Goal: Check status: Check status

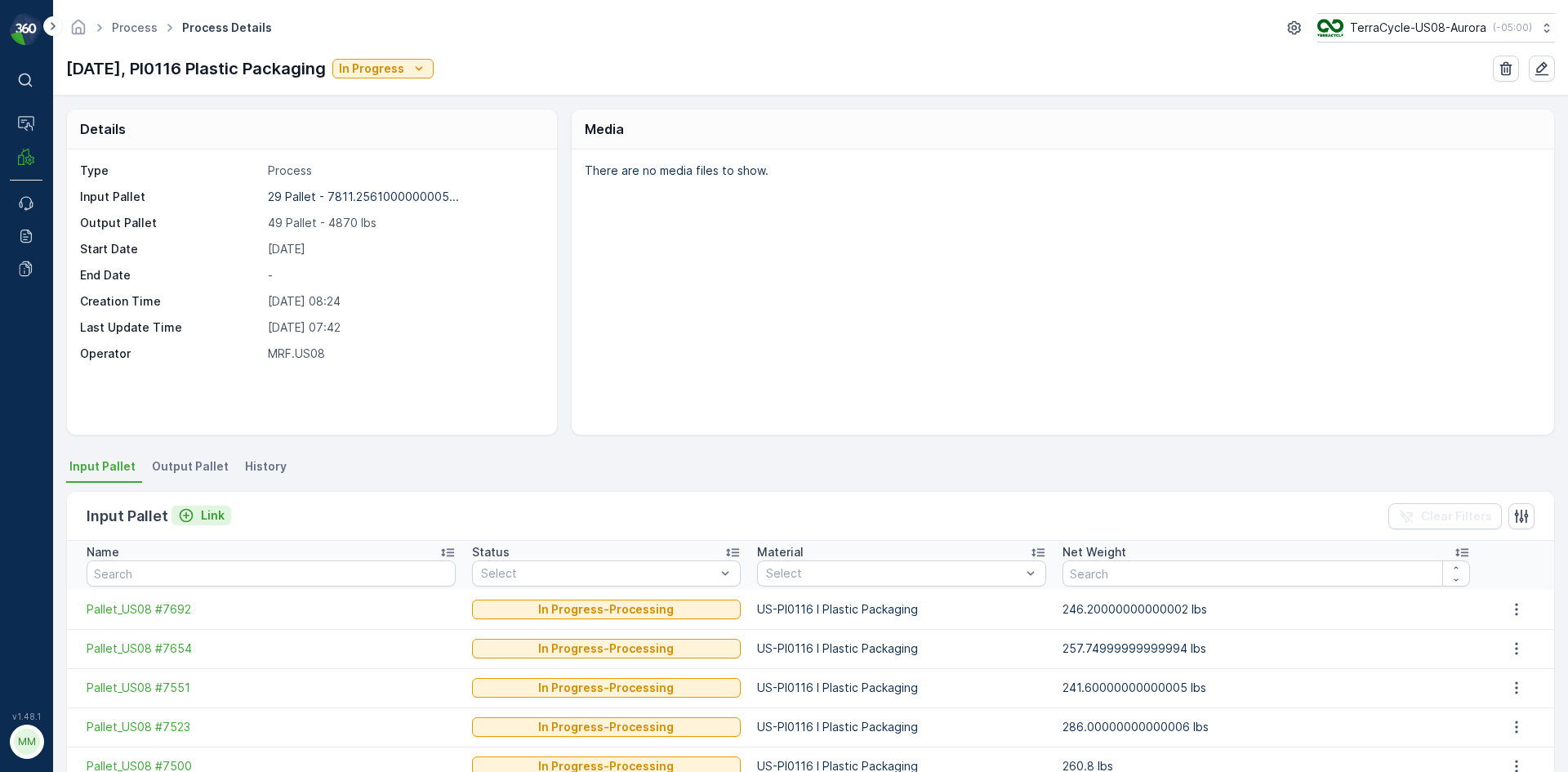
click at [205, 522] on p "Link" at bounding box center [212, 516] width 23 height 17
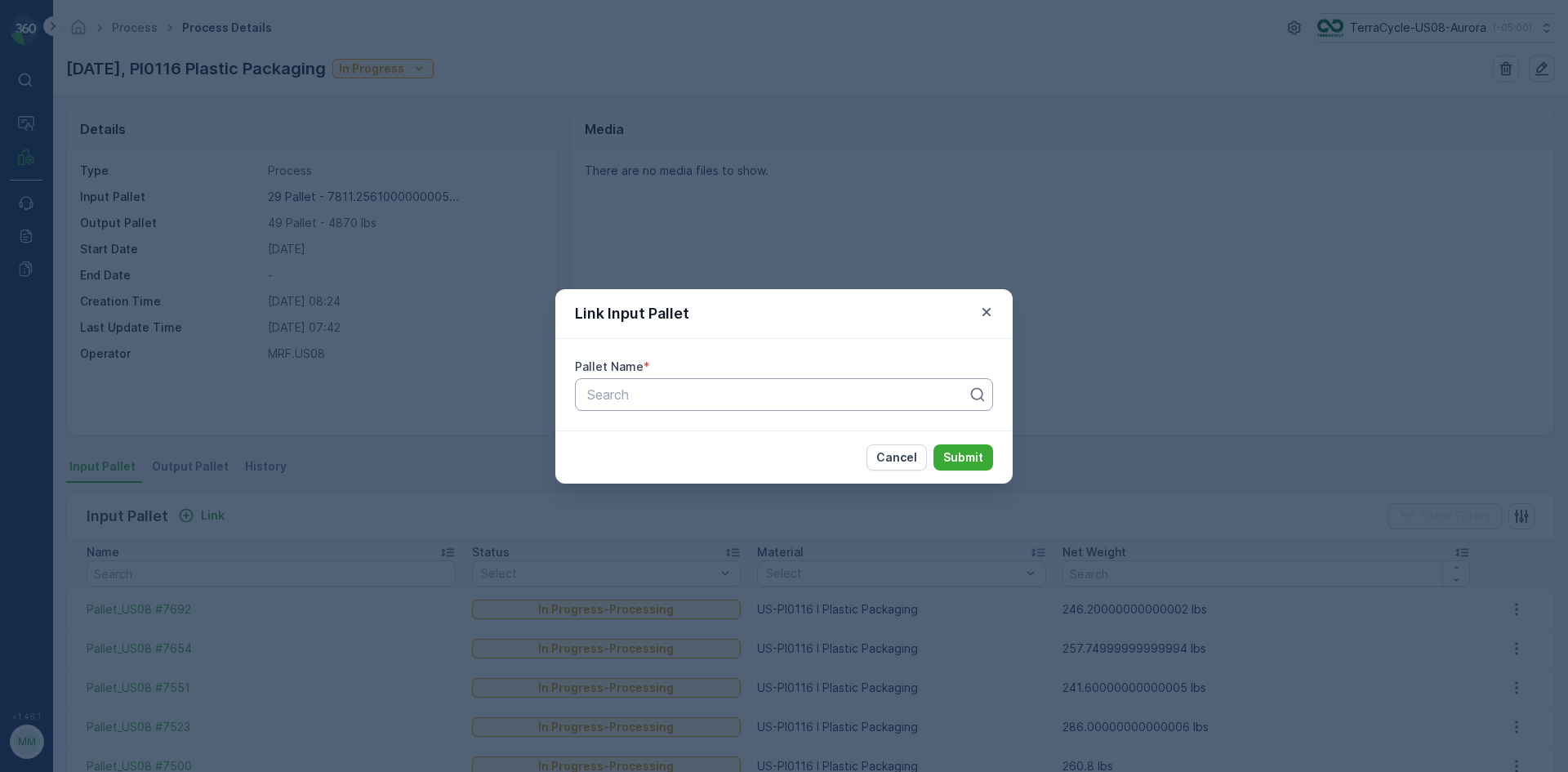
click at [704, 400] on div at bounding box center [777, 395] width 384 height 15
type input "6831"
click at [672, 462] on span "Pallet_US08 #6831" at bounding box center [642, 463] width 116 height 15
click at [979, 458] on p "Submit" at bounding box center [963, 457] width 40 height 17
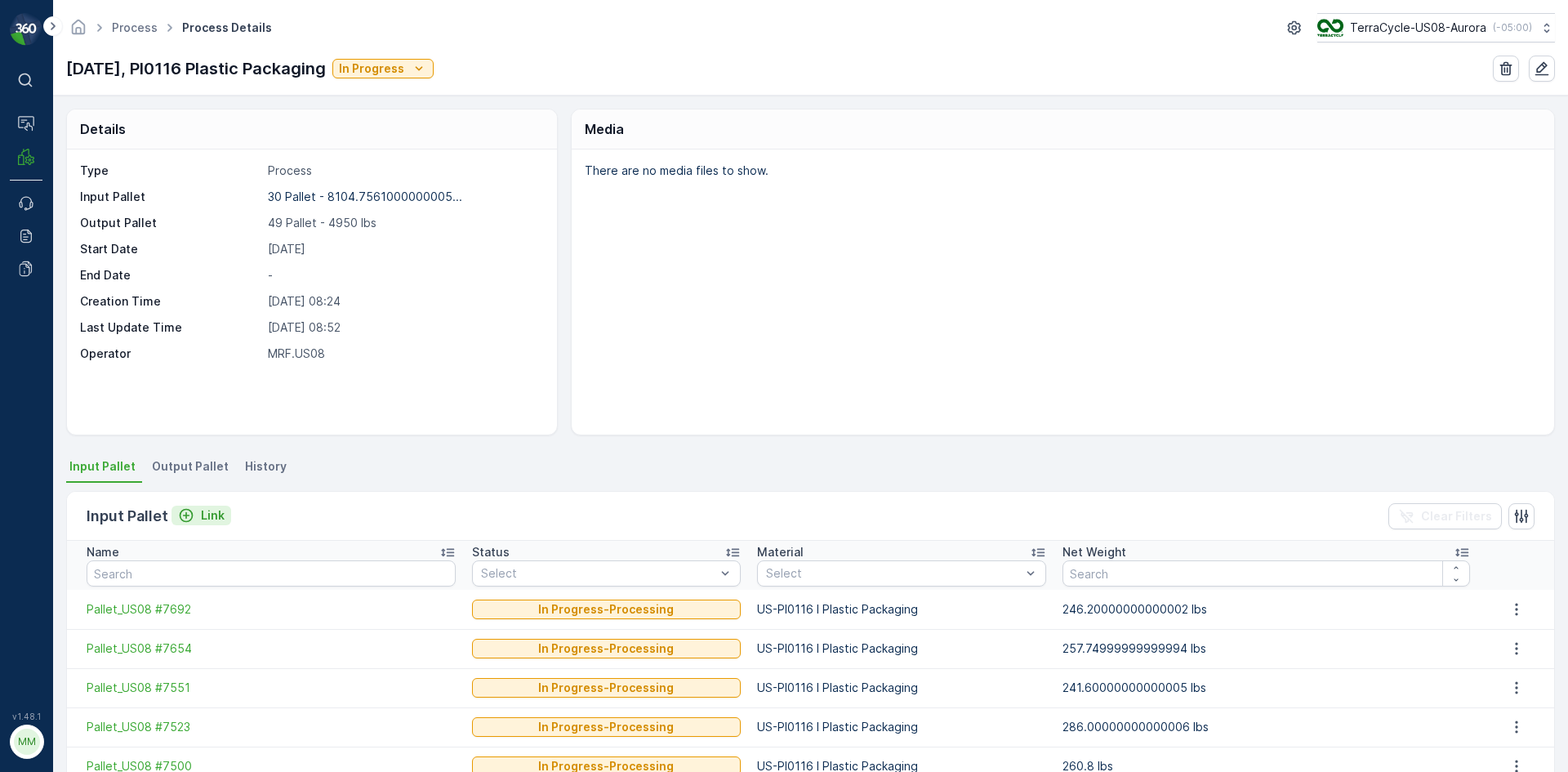
click at [198, 509] on div "Link" at bounding box center [202, 516] width 46 height 17
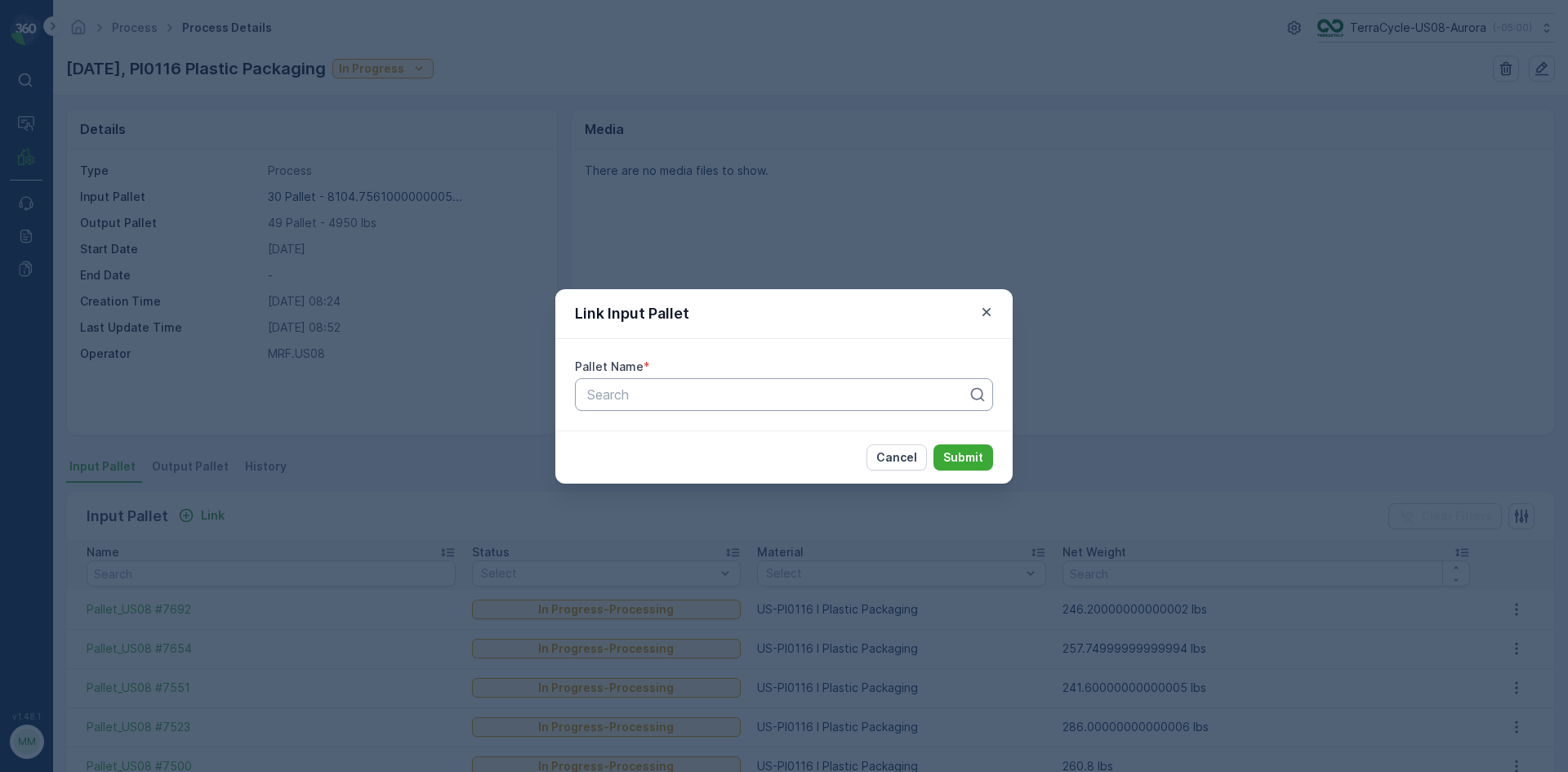
click at [706, 393] on div at bounding box center [777, 395] width 384 height 15
type input "7447"
click at [713, 458] on div "Pallet_US08 #7447" at bounding box center [784, 463] width 399 height 15
click at [966, 449] on p "Submit" at bounding box center [963, 457] width 40 height 17
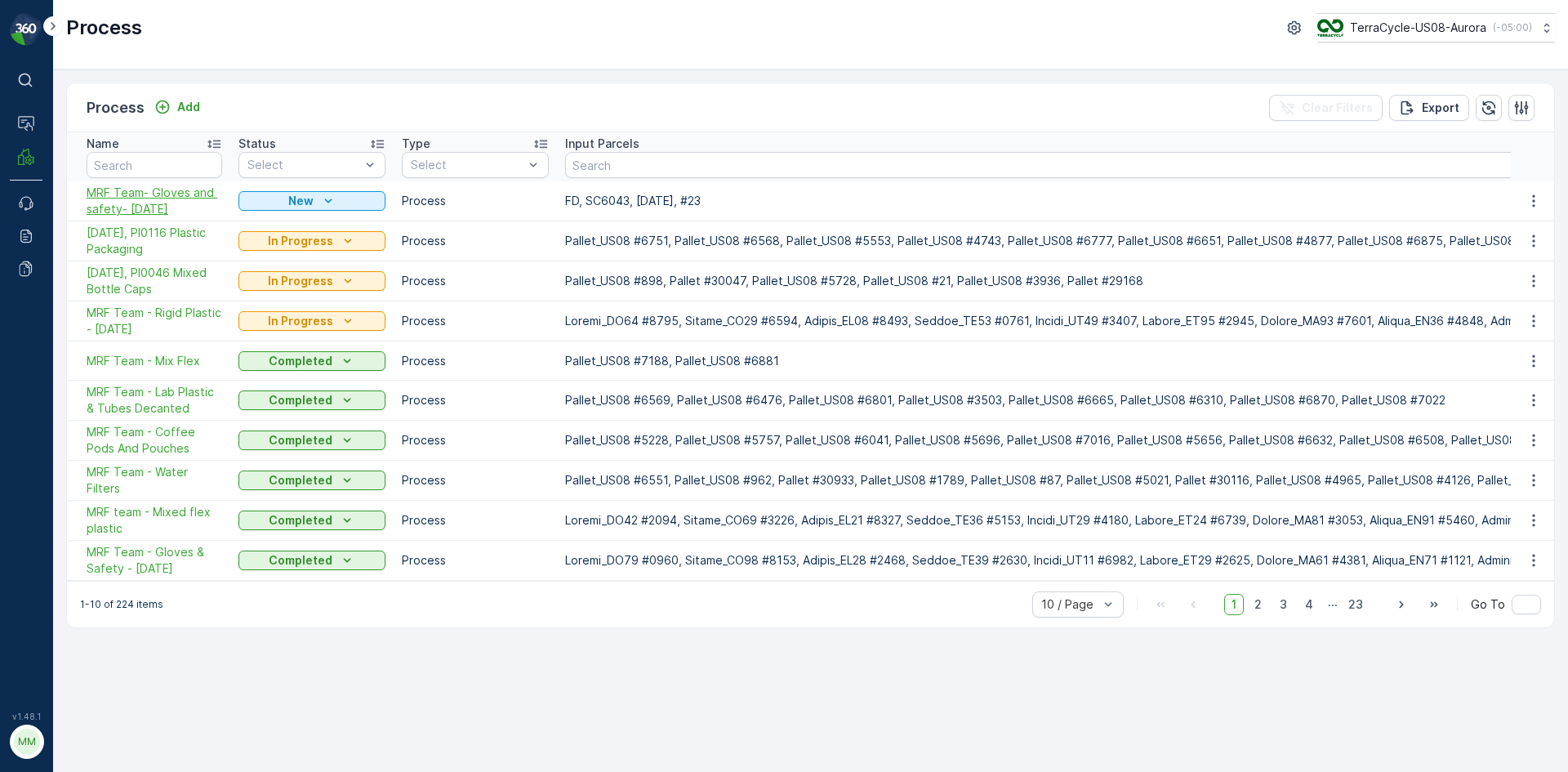
click at [162, 203] on span "MRF Team- Gloves and safety- [DATE]" at bounding box center [154, 201] width 136 height 33
click at [154, 235] on span "[DATE], PI0116 Plastic Packaging" at bounding box center [154, 241] width 136 height 33
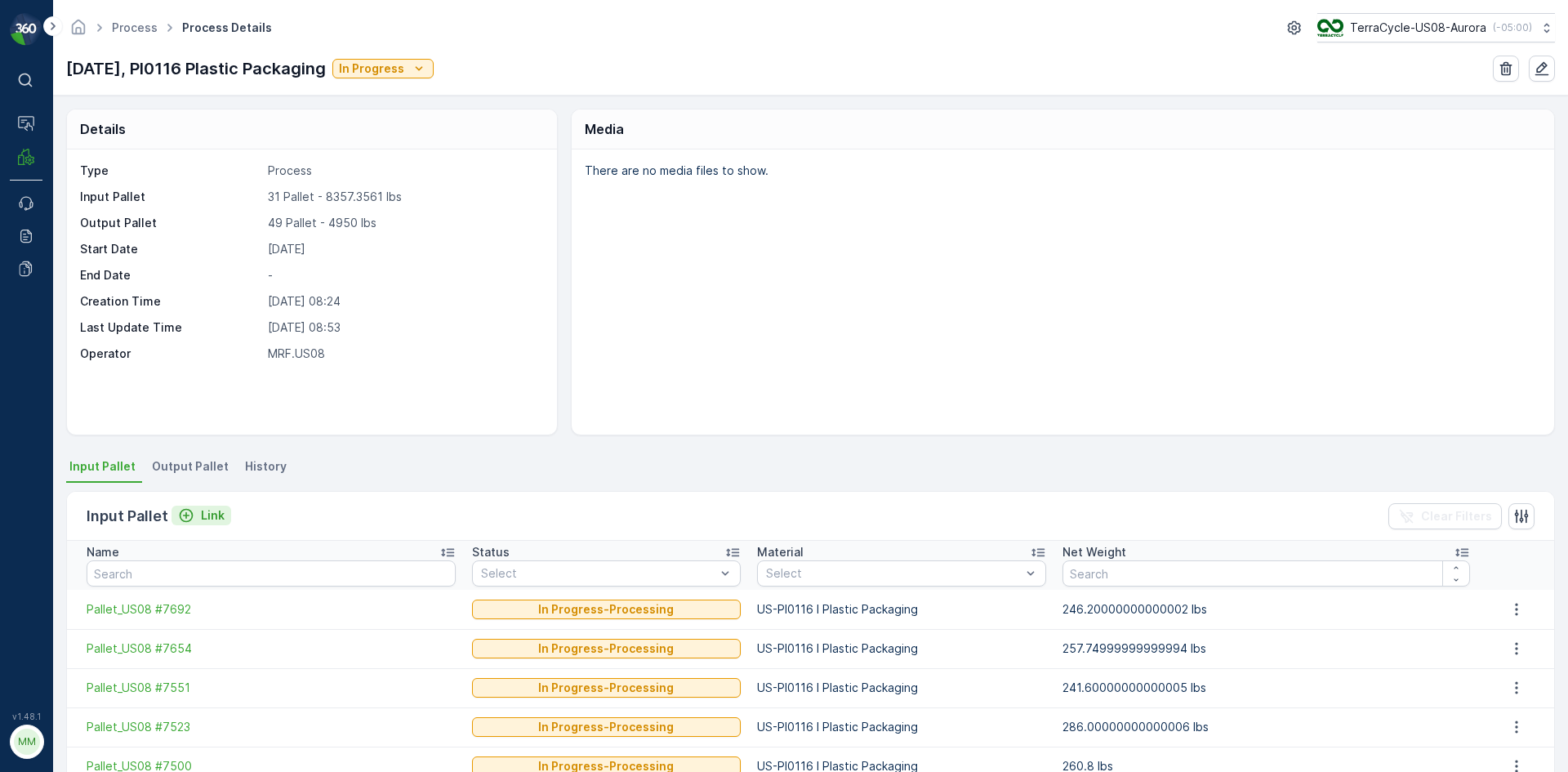
click at [189, 509] on icon "Link" at bounding box center [187, 516] width 17 height 17
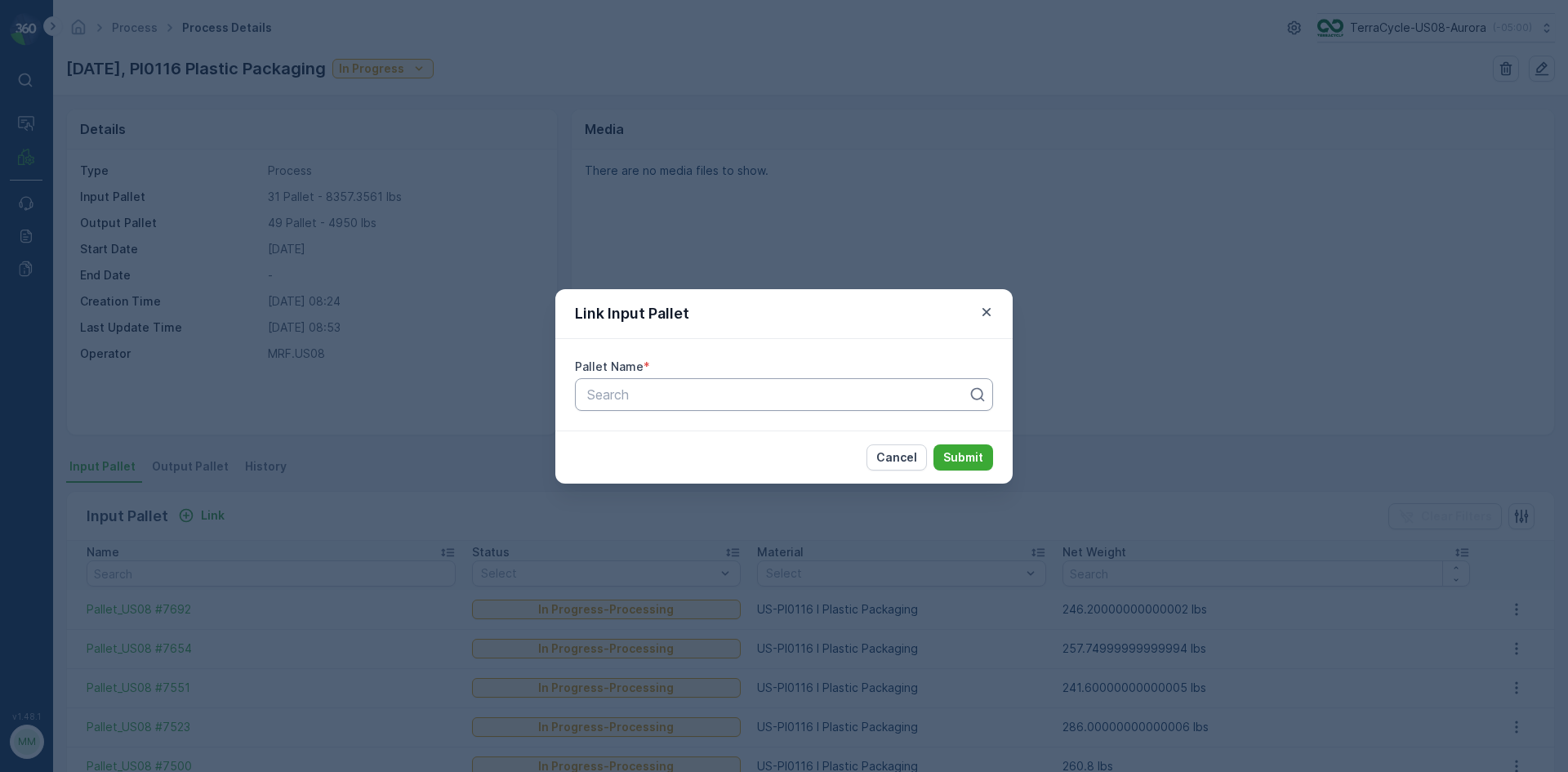
click at [650, 411] on div "Pallet Name * Search" at bounding box center [784, 385] width 457 height 91
click at [650, 410] on div "Search" at bounding box center [784, 394] width 418 height 33
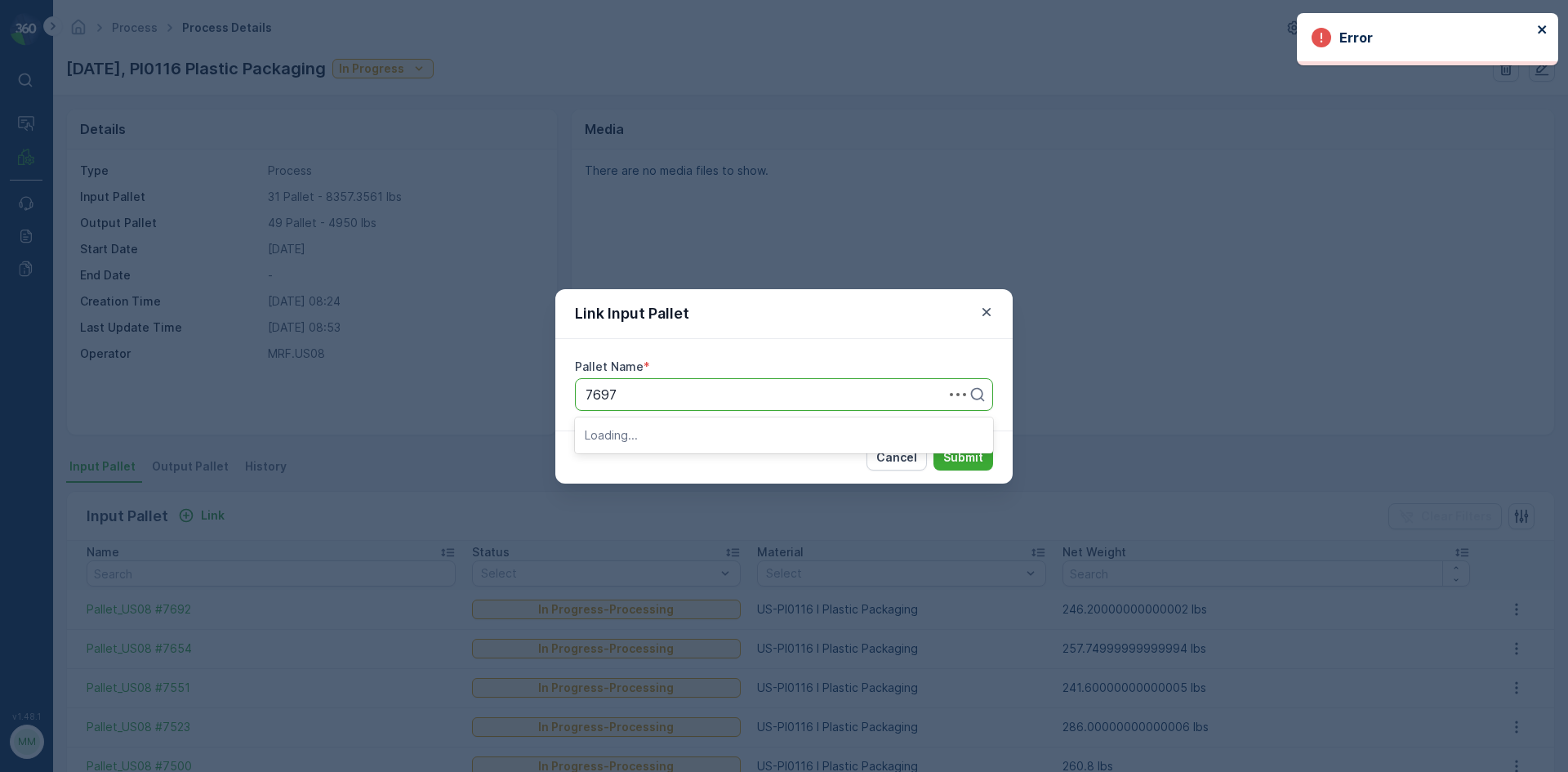
type input "7697"
click at [1547, 23] on icon "close" at bounding box center [1543, 30] width 11 height 13
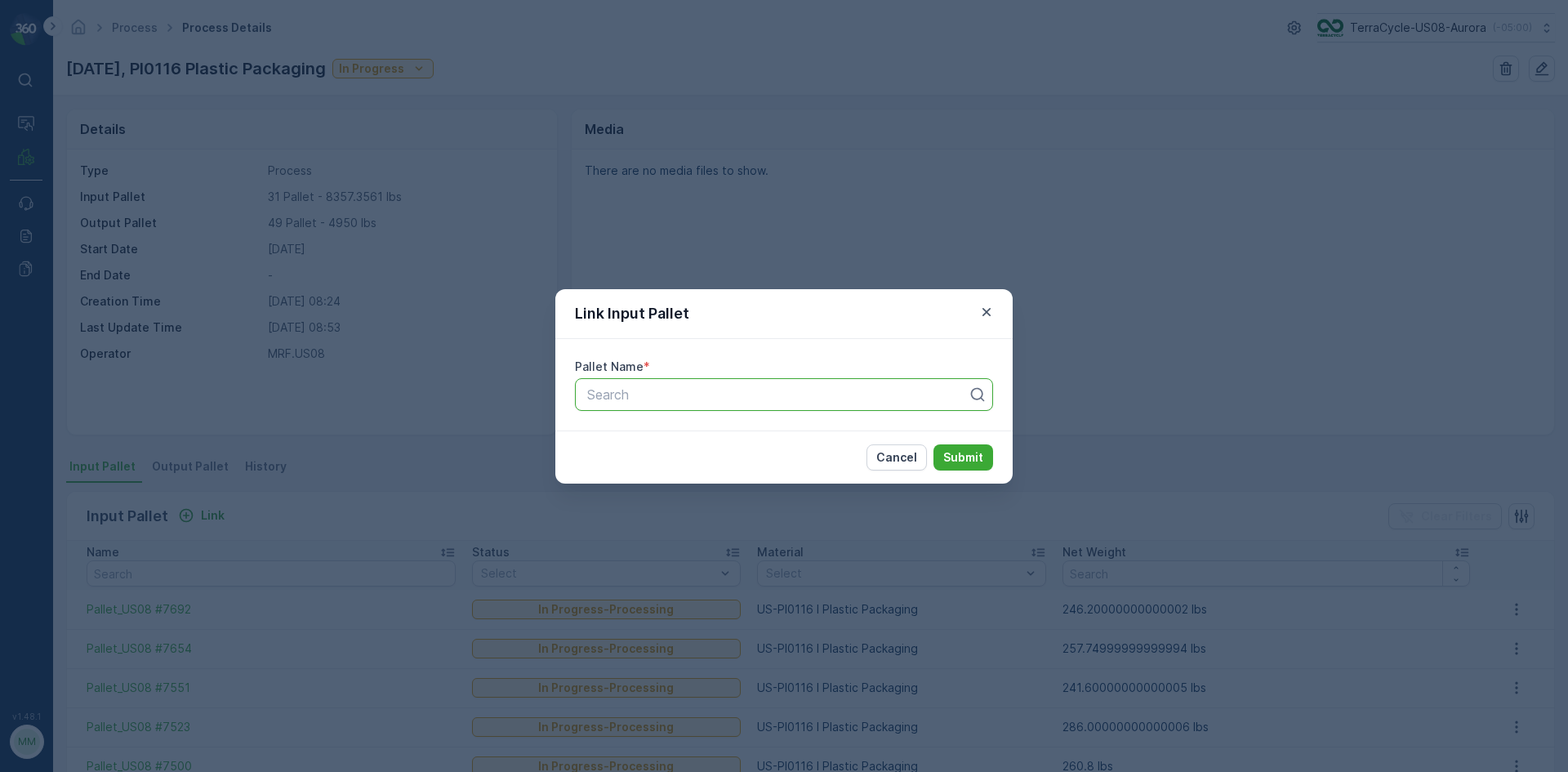
click at [852, 398] on div at bounding box center [777, 395] width 384 height 15
type input "7697"
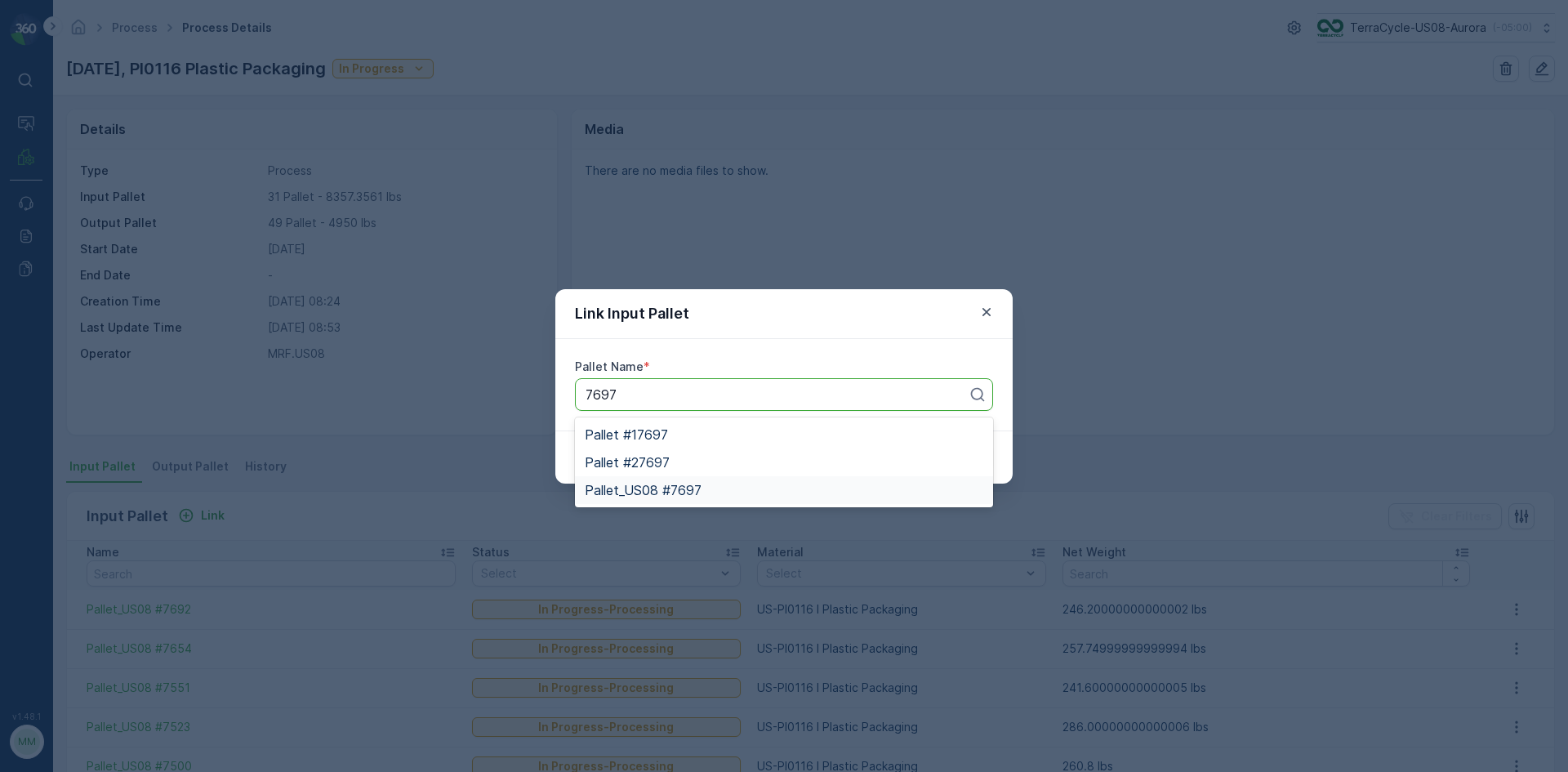
click at [705, 483] on div "Pallet_US08 #7697" at bounding box center [784, 490] width 399 height 15
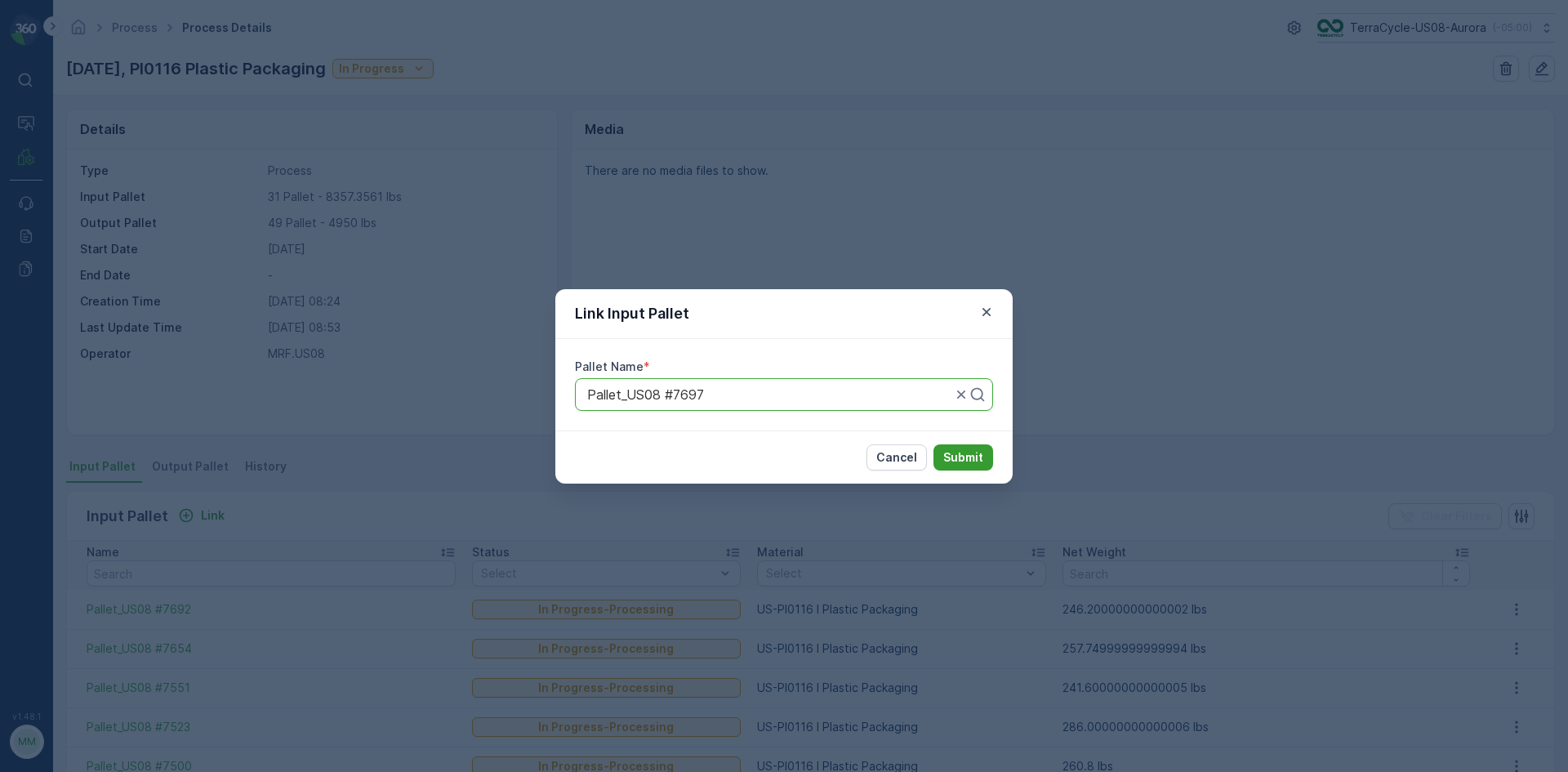
click at [947, 451] on p "Submit" at bounding box center [963, 457] width 40 height 17
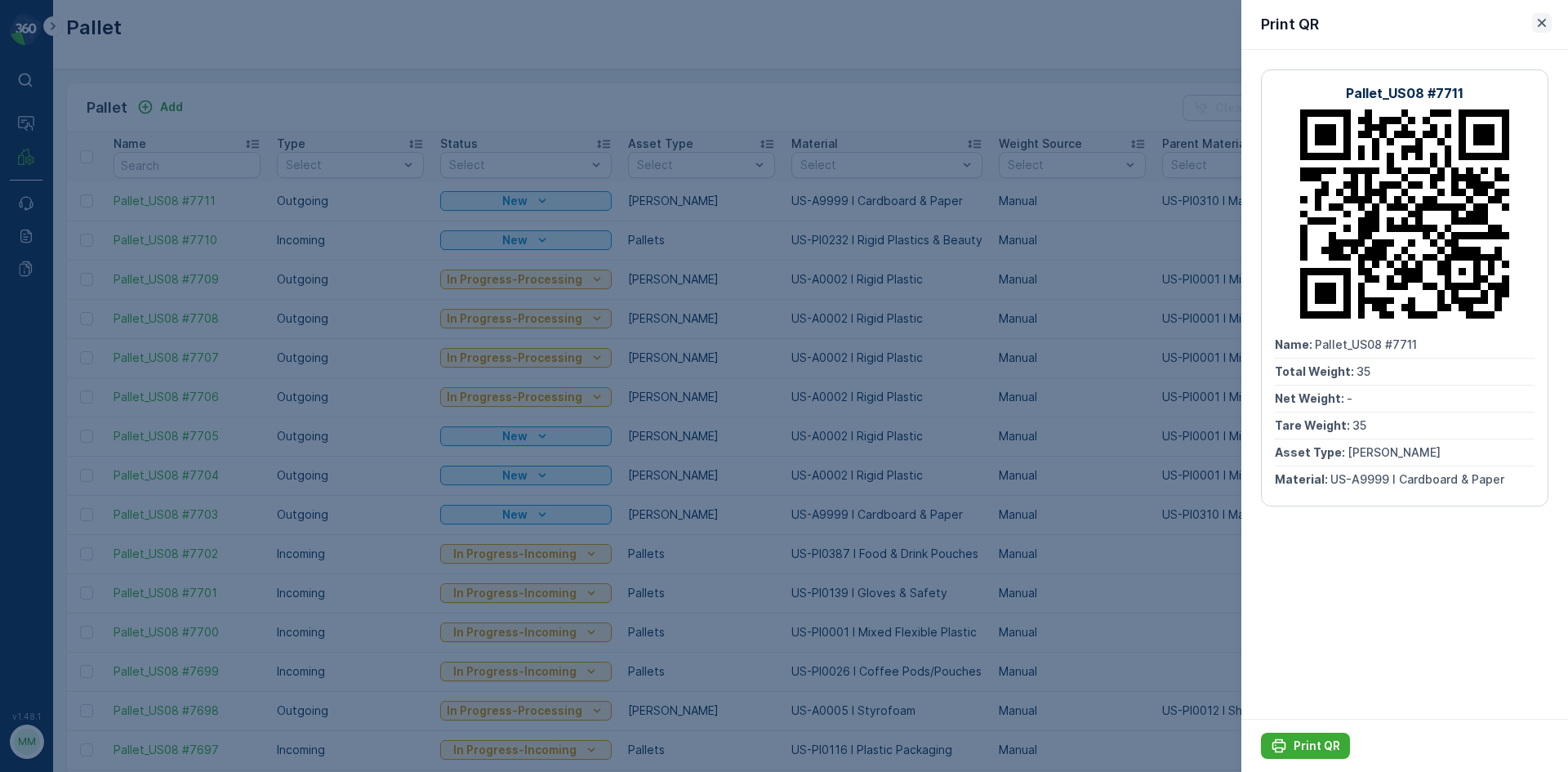
click at [1545, 18] on icon "button" at bounding box center [1543, 23] width 17 height 17
